Goal: Task Accomplishment & Management: Use online tool/utility

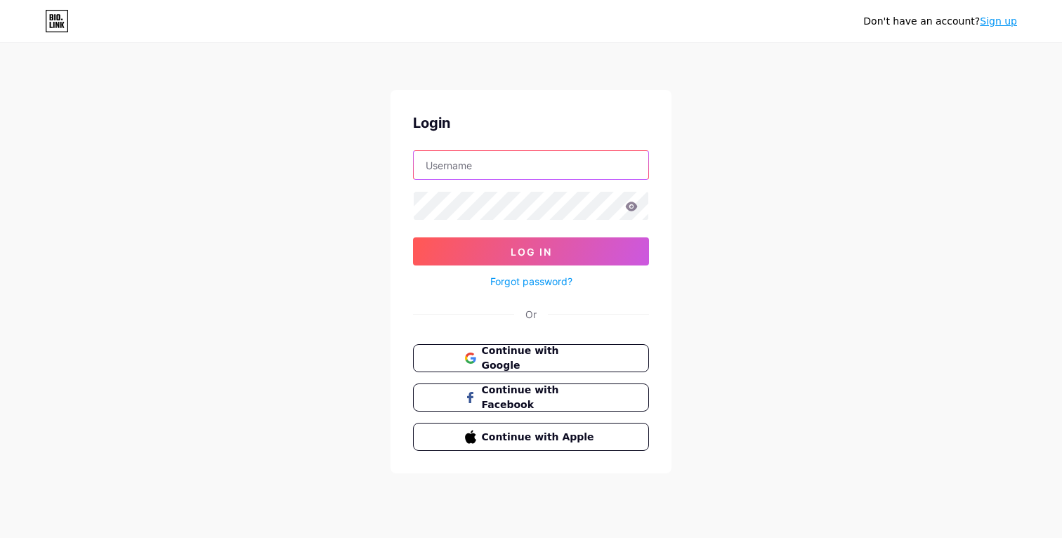
click at [469, 164] on input "text" at bounding box center [531, 165] width 235 height 28
type input "[PERSON_NAME][EMAIL_ADDRESS][DOMAIN_NAME]"
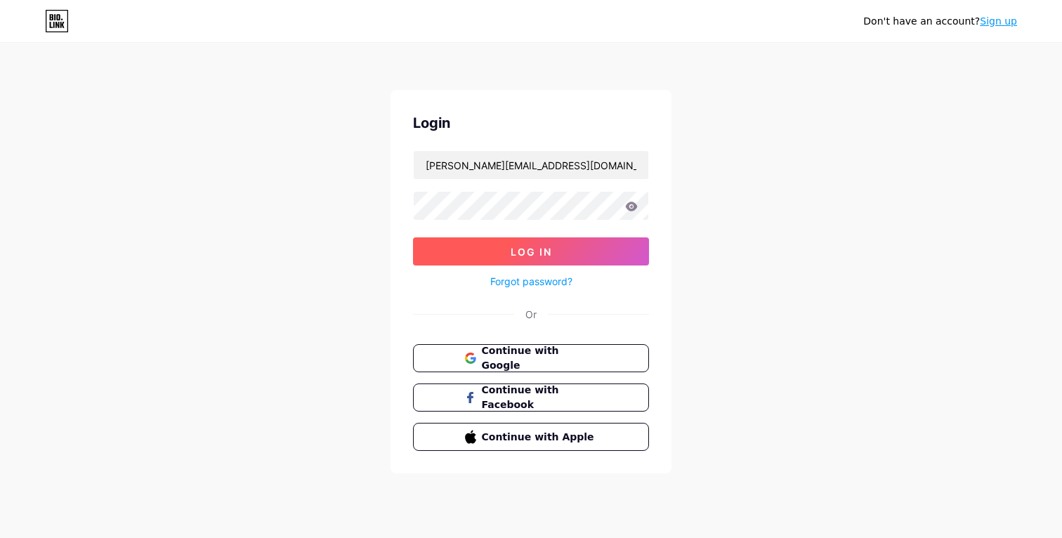
click at [593, 244] on button "Log In" at bounding box center [531, 251] width 236 height 28
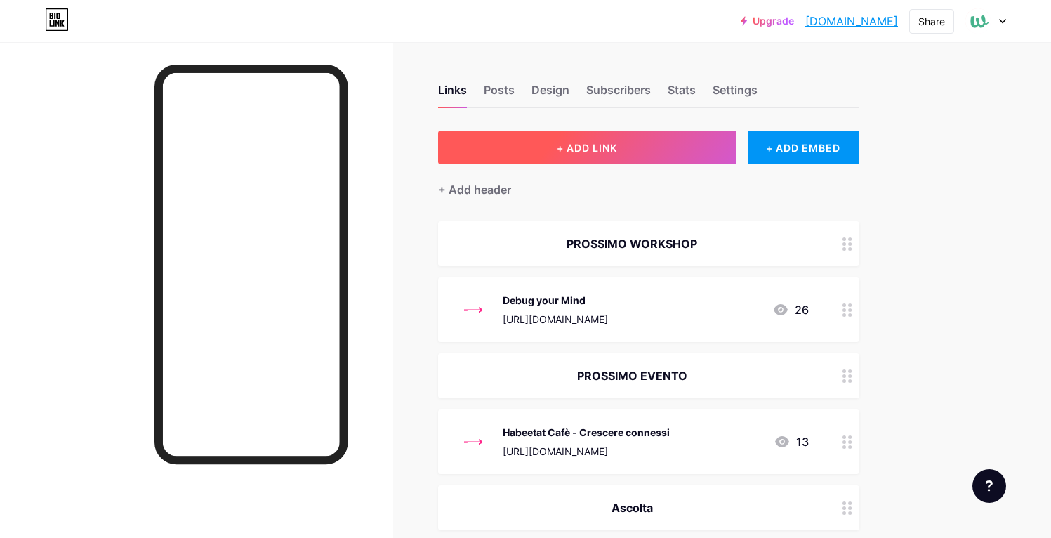
click at [701, 150] on button "+ ADD LINK" at bounding box center [587, 148] width 298 height 34
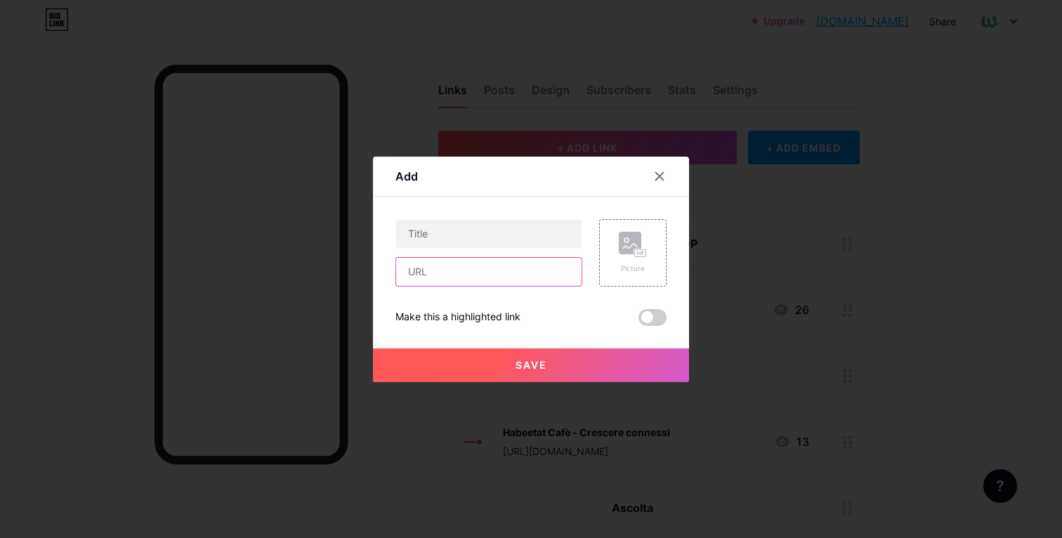
click at [488, 285] on input "text" at bounding box center [488, 272] width 185 height 28
paste input "[URL][DOMAIN_NAME]"
type input "[URL][DOMAIN_NAME]"
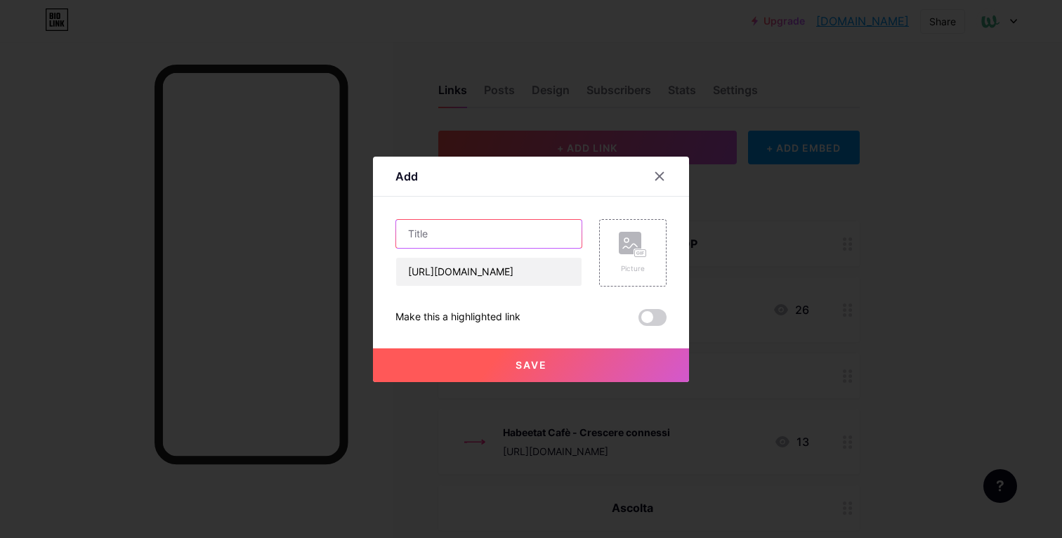
click at [494, 234] on input "text" at bounding box center [488, 234] width 185 height 28
paste input "ITS NewTechSI Academy Partnership"
type input "ITS NewTechSI Academy Partnership"
click at [584, 355] on button "Save" at bounding box center [531, 365] width 316 height 34
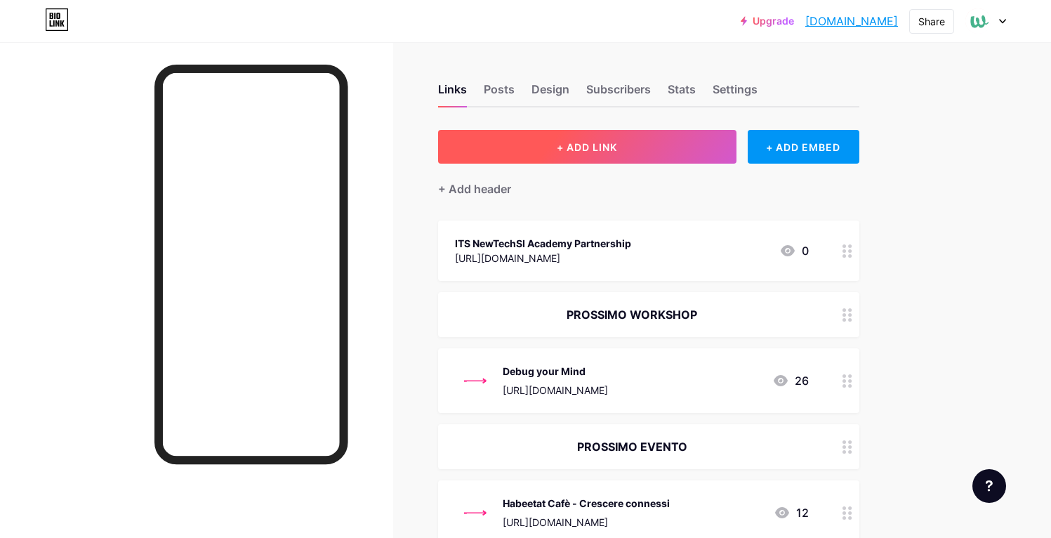
scroll to position [3, 0]
